Goal: Task Accomplishment & Management: Use online tool/utility

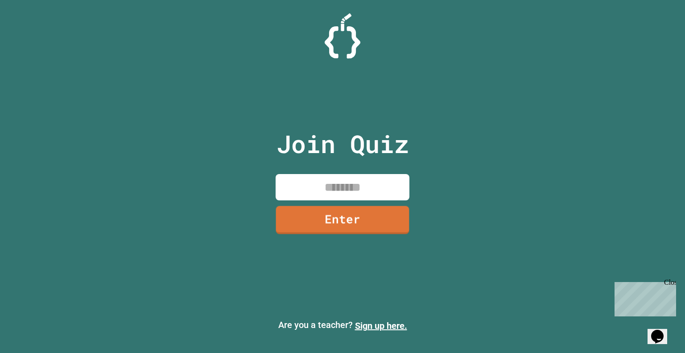
click at [337, 190] on input at bounding box center [343, 187] width 134 height 26
type input "********"
click at [355, 213] on link "Enter" at bounding box center [343, 220] width 134 height 28
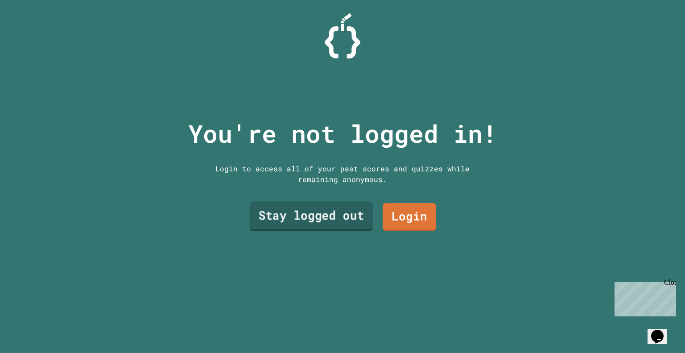
click at [319, 212] on link "Stay logged out" at bounding box center [311, 216] width 123 height 29
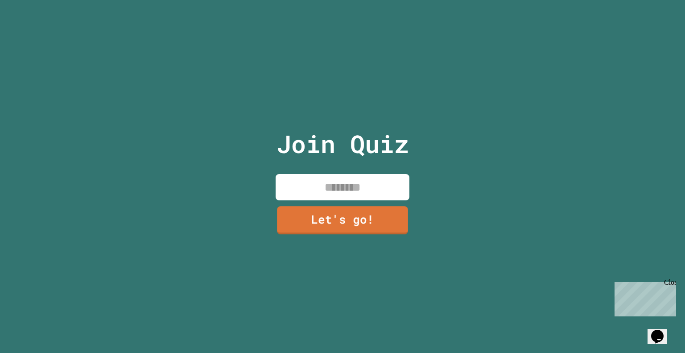
click at [329, 185] on input at bounding box center [343, 187] width 134 height 26
type input "******"
click at [328, 230] on link "Let's go!" at bounding box center [343, 220] width 134 height 28
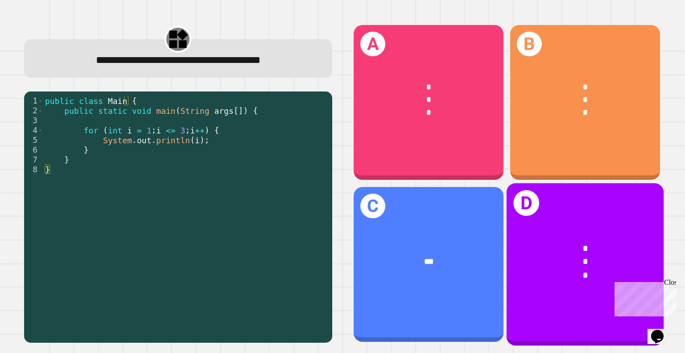
click at [493, 242] on div "*" at bounding box center [585, 248] width 123 height 13
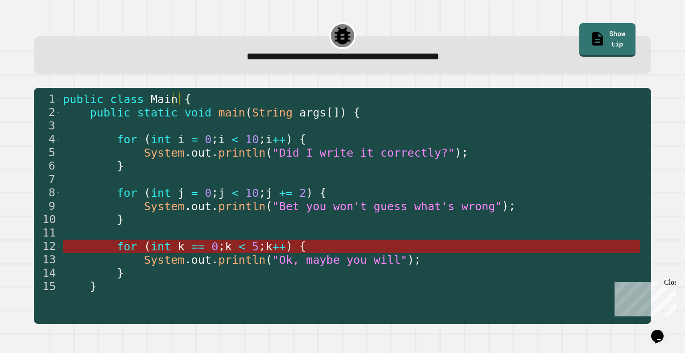
click at [239, 248] on span "<" at bounding box center [242, 246] width 7 height 13
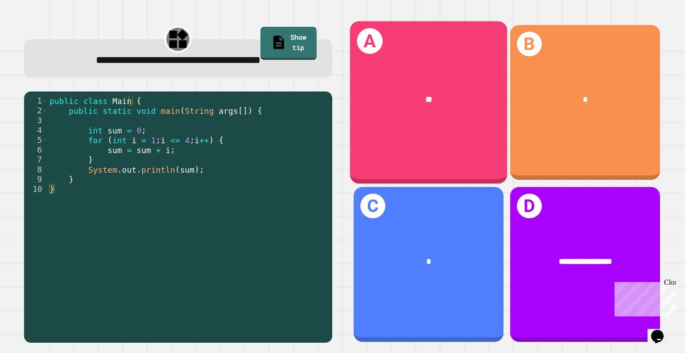
click at [439, 112] on div "**" at bounding box center [428, 99] width 157 height 47
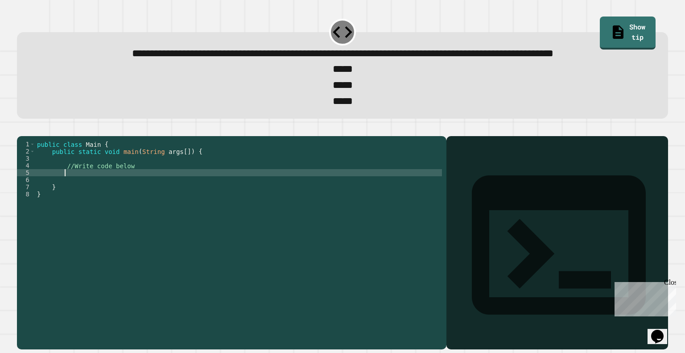
click at [97, 207] on div "public class Main { public static void main ( String args [ ]) { //Write code b…" at bounding box center [238, 223] width 407 height 164
click at [80, 200] on div "public class Main { public static void main ( String args [ ]) { //Write code b…" at bounding box center [238, 223] width 407 height 164
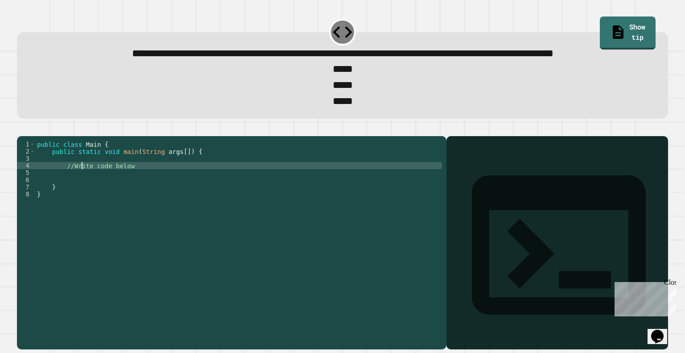
click at [80, 200] on div "public class Main { public static void main ( String args [ ]) { //Write code b…" at bounding box center [238, 223] width 407 height 164
click at [118, 200] on div "public class Main { public static void main ( String args [ ]) { //Write code b…" at bounding box center [238, 223] width 407 height 164
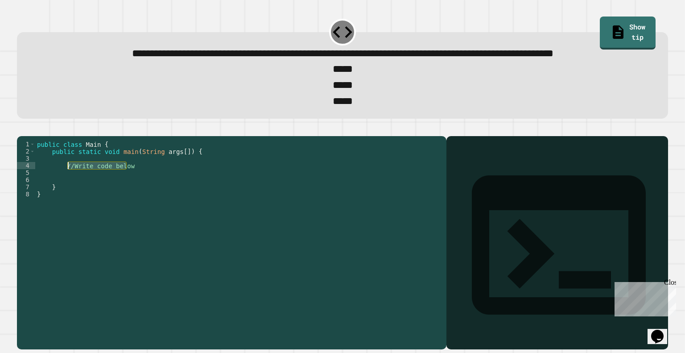
drag, startPoint x: 132, startPoint y: 200, endPoint x: 66, endPoint y: 199, distance: 65.6
click at [66, 199] on div "public class Main { public static void main ( String args [ ]) { //Write code b…" at bounding box center [238, 223] width 407 height 164
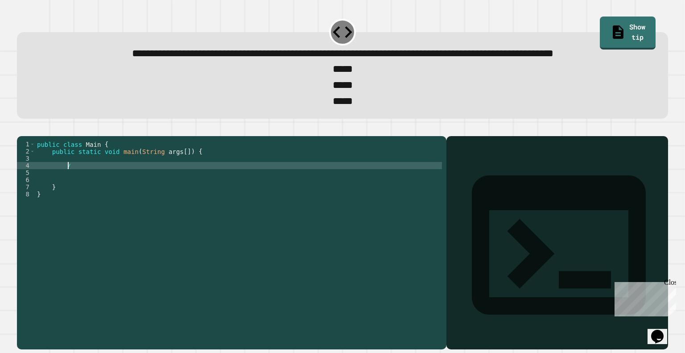
type textarea "*"
type textarea "**********"
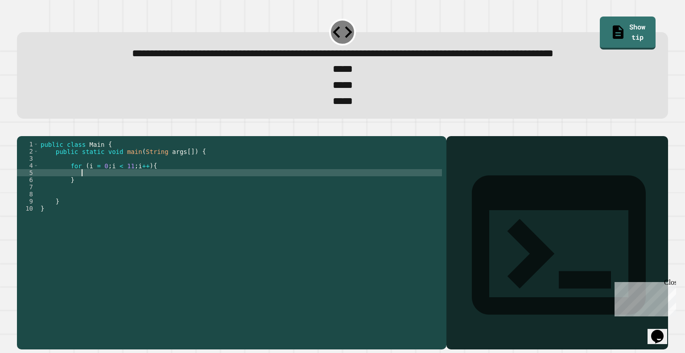
scroll to position [0, 2]
type textarea "*"
click at [163, 207] on div "public class Main { public static void main ( String args [ ]) { for ( i = 0 ; …" at bounding box center [240, 223] width 403 height 164
click at [150, 206] on div "public class Main { public static void main ( String args [ ]) { for ( i = 0 ; …" at bounding box center [240, 223] width 403 height 164
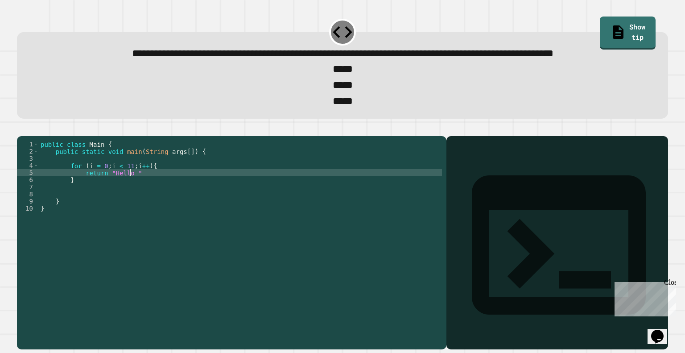
scroll to position [0, 5]
click at [137, 203] on div "public class Main { public static void main ( String args [ ]) { for ( i = 0 ; …" at bounding box center [240, 223] width 403 height 164
click at [21, 129] on icon "button" at bounding box center [21, 129] width 0 height 0
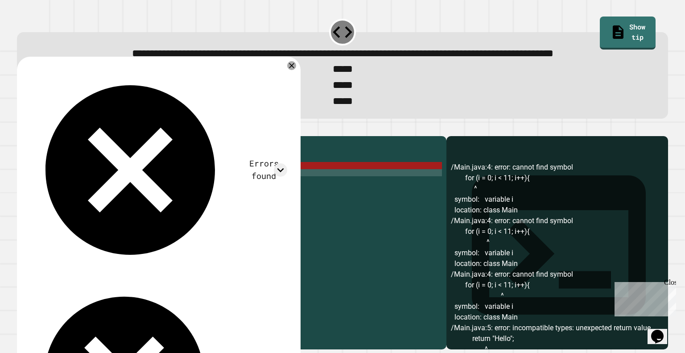
click at [69, 199] on div "public class Main { public static void main ( String args [ ]) { for ( i = 0 ; …" at bounding box center [240, 223] width 403 height 164
click at [86, 199] on div "public class Main { public static void main ( String args [ ]) { for ( i = 0 ; …" at bounding box center [240, 223] width 403 height 164
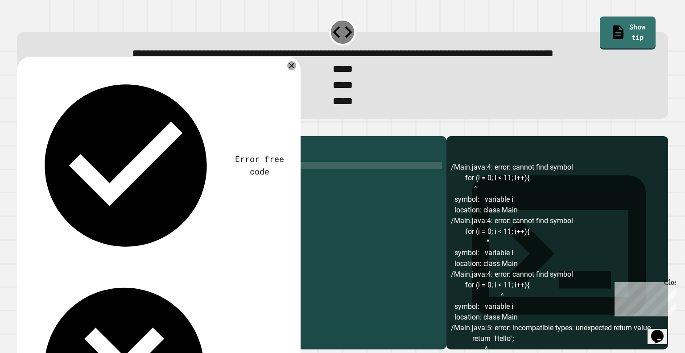
scroll to position [0, 4]
click at [21, 129] on icon "button" at bounding box center [21, 129] width 0 height 0
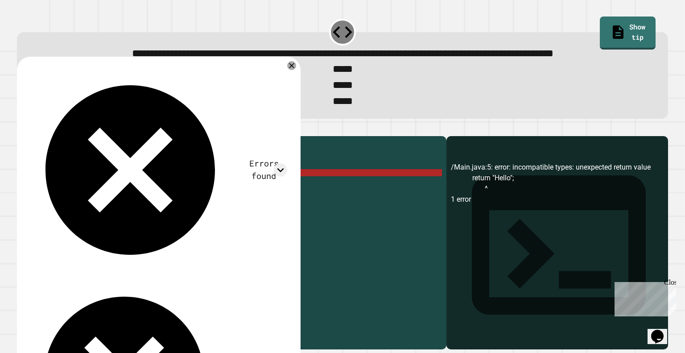
click at [83, 207] on div "public class Main { public static void main ( String args [ ]) { for ( int i = …" at bounding box center [240, 223] width 403 height 164
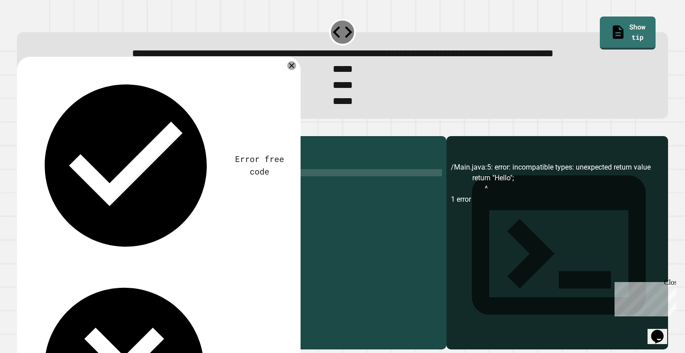
scroll to position [0, 9]
drag, startPoint x: 222, startPoint y: 206, endPoint x: 175, endPoint y: 206, distance: 47.3
click at [175, 206] on div "public class Main { public static void main ( String args [ ]) { for ( int i = …" at bounding box center [240, 223] width 403 height 164
click at [142, 199] on div "public class Main { public static void main ( String args [ ]) { for ( int i = …" at bounding box center [240, 223] width 403 height 164
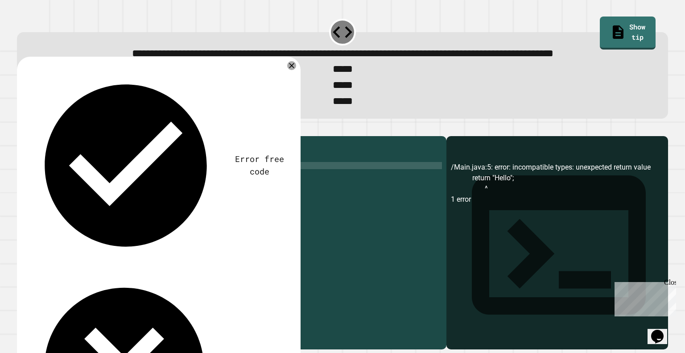
click at [189, 208] on div "public class Main { public static void main ( String args [ ]) { for ( int i = …" at bounding box center [240, 223] width 403 height 164
type textarea "**********"
click at [10, 145] on div "**********" at bounding box center [342, 176] width 685 height 353
click at [30, 137] on icon "button" at bounding box center [27, 134] width 5 height 6
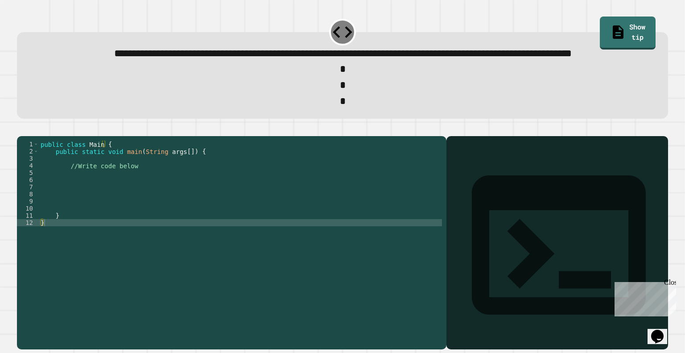
click at [89, 205] on div "public class Main { public static void main ( String args [ ]) { //Write code b…" at bounding box center [240, 223] width 403 height 164
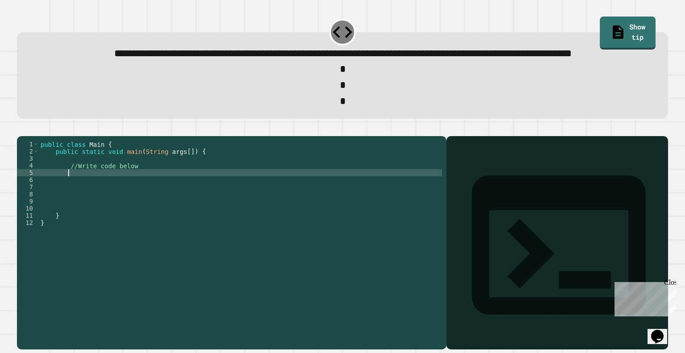
click at [82, 198] on div "public class Main { public static void main ( String args [ ]) { //Write code b…" at bounding box center [240, 223] width 403 height 164
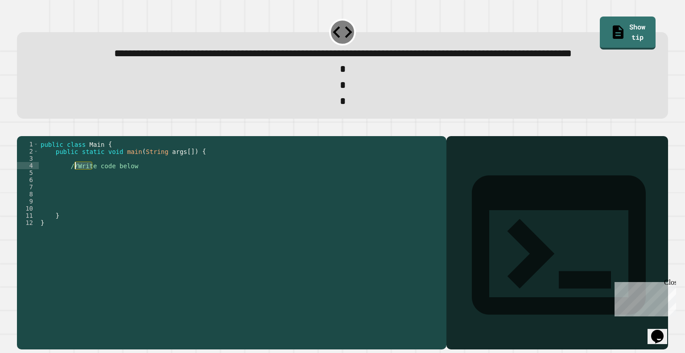
click at [81, 198] on div "public class Main { public static void main ( String args [ ]) { //Write code b…" at bounding box center [240, 216] width 403 height 150
drag, startPoint x: 62, startPoint y: 198, endPoint x: 143, endPoint y: 198, distance: 80.3
click at [143, 198] on div "public class Main { public static void main ( String args [ ]) { //Write code b…" at bounding box center [240, 223] width 403 height 164
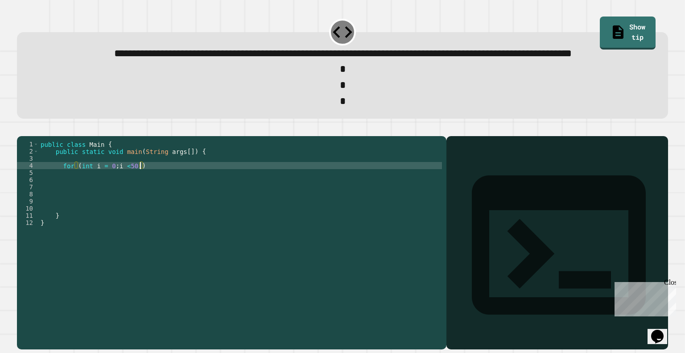
scroll to position [0, 7]
click at [109, 198] on div "public class Main { public static void main ( String args [ ]) { for ( int i = …" at bounding box center [240, 223] width 403 height 164
click at [173, 201] on div "public class Main { public static void main ( String args [ ]) { for ( int i = …" at bounding box center [240, 223] width 403 height 164
type textarea "**********"
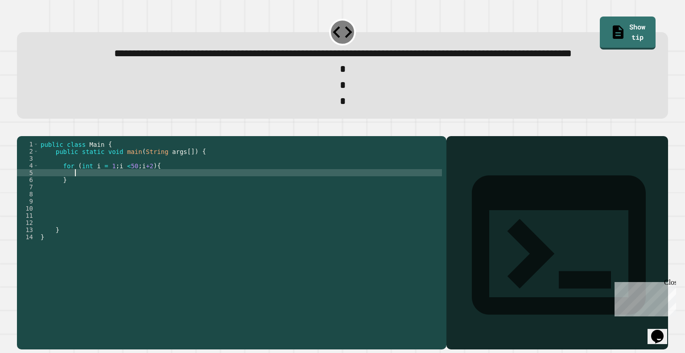
type textarea "*"
click at [21, 129] on button "button" at bounding box center [21, 129] width 0 height 0
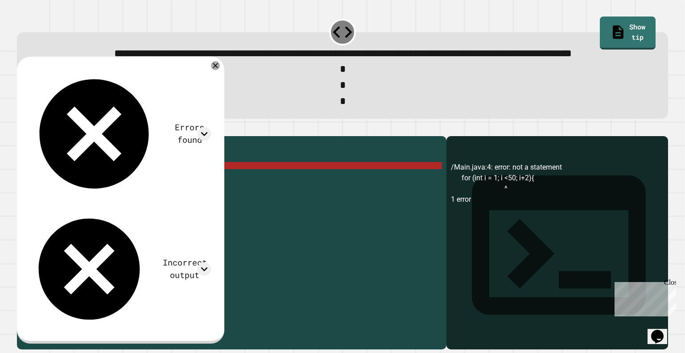
click at [125, 199] on div "public class Main { public static void main ( String args [ ]) { for ( int i = …" at bounding box center [240, 223] width 403 height 164
click at [150, 199] on div "public class Main { public static void main ( String args [ ]) { for ( int i = …" at bounding box center [240, 223] width 403 height 164
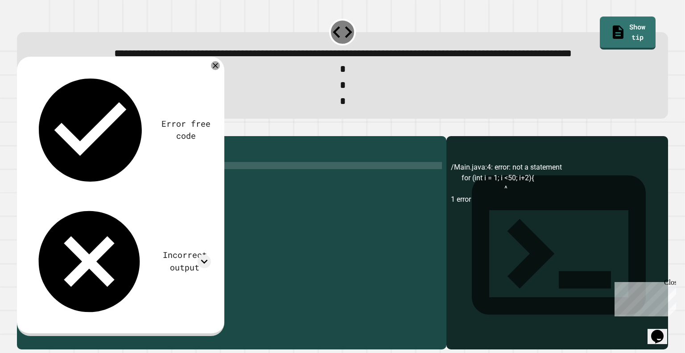
scroll to position [0, 8]
type textarea "**********"
click at [21, 129] on icon "button" at bounding box center [21, 129] width 0 height 0
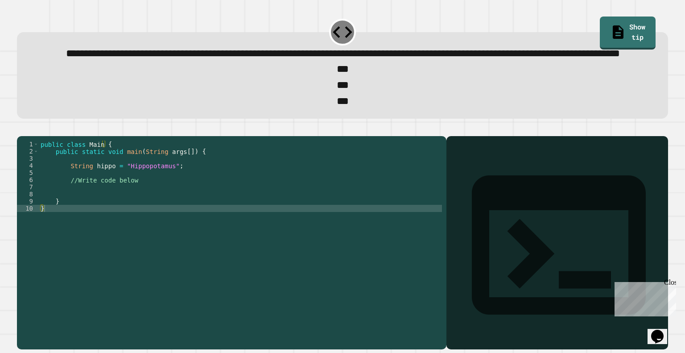
click at [144, 220] on div "public class Main { public static void main ( String args [ ]) { String hippo =…" at bounding box center [240, 223] width 403 height 164
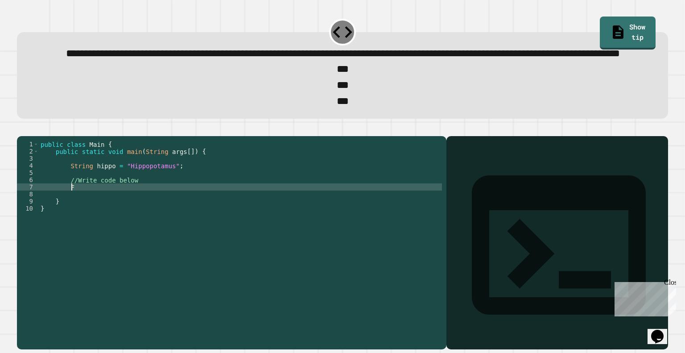
type textarea "*"
type textarea "**********"
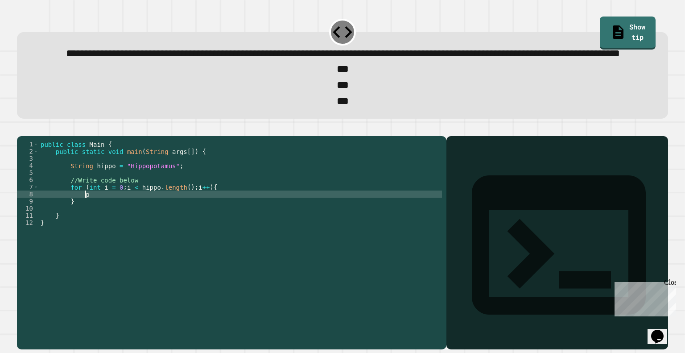
type textarea "*"
click at [29, 137] on icon "button" at bounding box center [27, 134] width 5 height 6
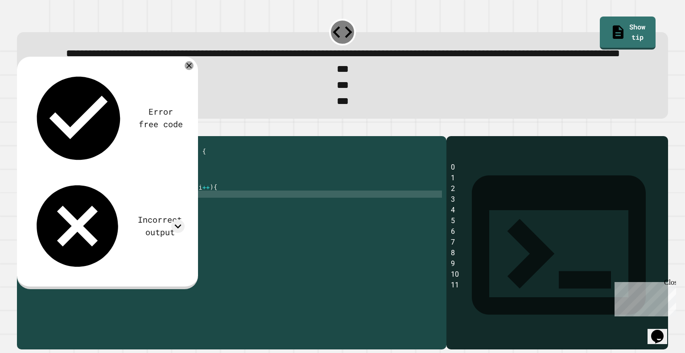
click at [137, 226] on div "public class Main { public static void main ( String args [ ]) { String hippo =…" at bounding box center [240, 223] width 403 height 164
click at [189, 71] on icon at bounding box center [189, 65] width 11 height 11
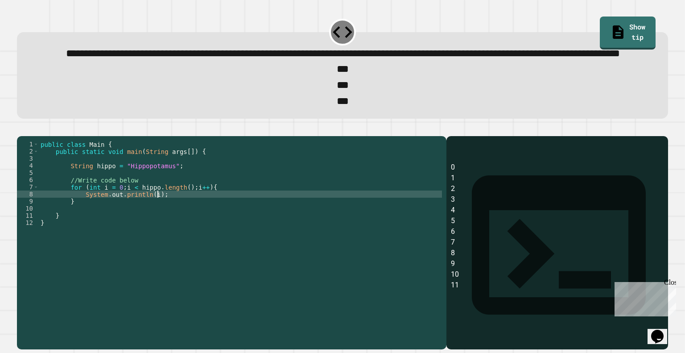
click at [161, 227] on div "public class Main { public static void main ( String args [ ]) { String hippo =…" at bounding box center [240, 223] width 403 height 164
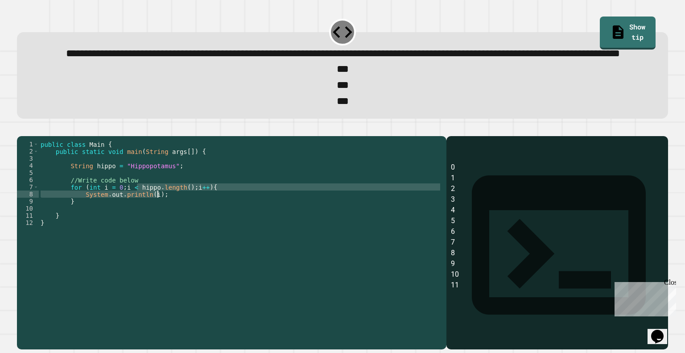
drag, startPoint x: 136, startPoint y: 219, endPoint x: 198, endPoint y: 223, distance: 62.2
click at [198, 223] on div "public class Main { public static void main ( String args [ ]) { String hippo =…" at bounding box center [240, 223] width 403 height 164
click at [165, 226] on div "public class Main { public static void main ( String args [ ]) { String hippo =…" at bounding box center [240, 216] width 403 height 150
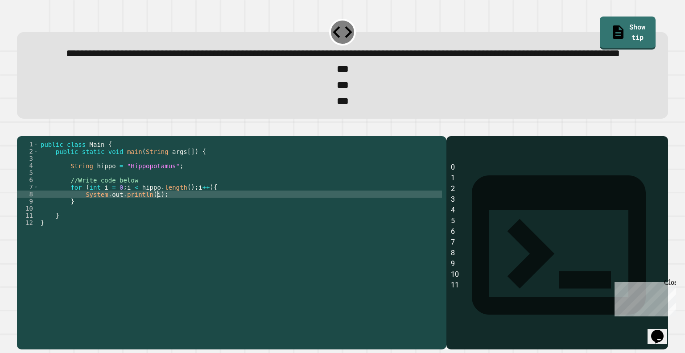
click at [146, 230] on div "public class Main { public static void main ( String args [ ]) { String hippo =…" at bounding box center [240, 223] width 403 height 164
click at [151, 229] on div "public class Main { public static void main ( String args [ ]) { String hippo =…" at bounding box center [240, 223] width 403 height 164
type textarea "**********"
click at [21, 129] on icon "button" at bounding box center [21, 129] width 0 height 0
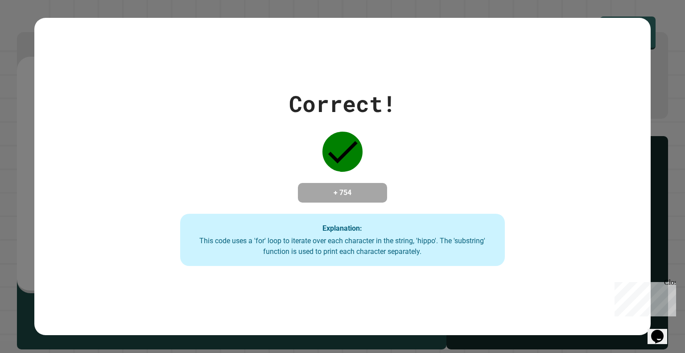
click at [493, 289] on div "Correct! + 754 Explanation: This code uses a 'for' loop to iterate over each ch…" at bounding box center [342, 177] width 616 height 318
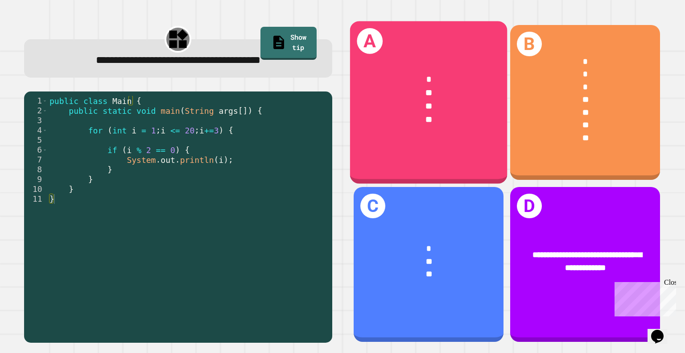
click at [435, 115] on div "**" at bounding box center [429, 119] width 123 height 13
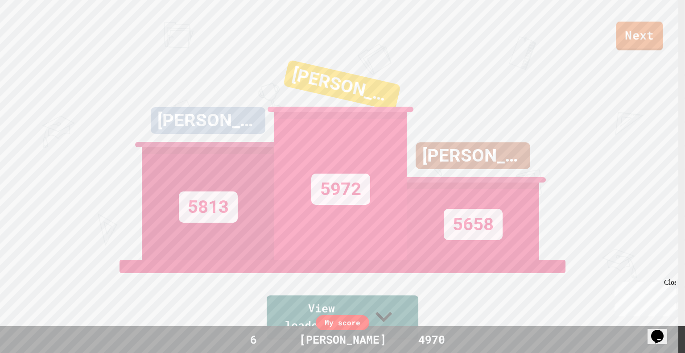
click at [493, 39] on link "Next" at bounding box center [639, 36] width 47 height 29
